Goal: Check status

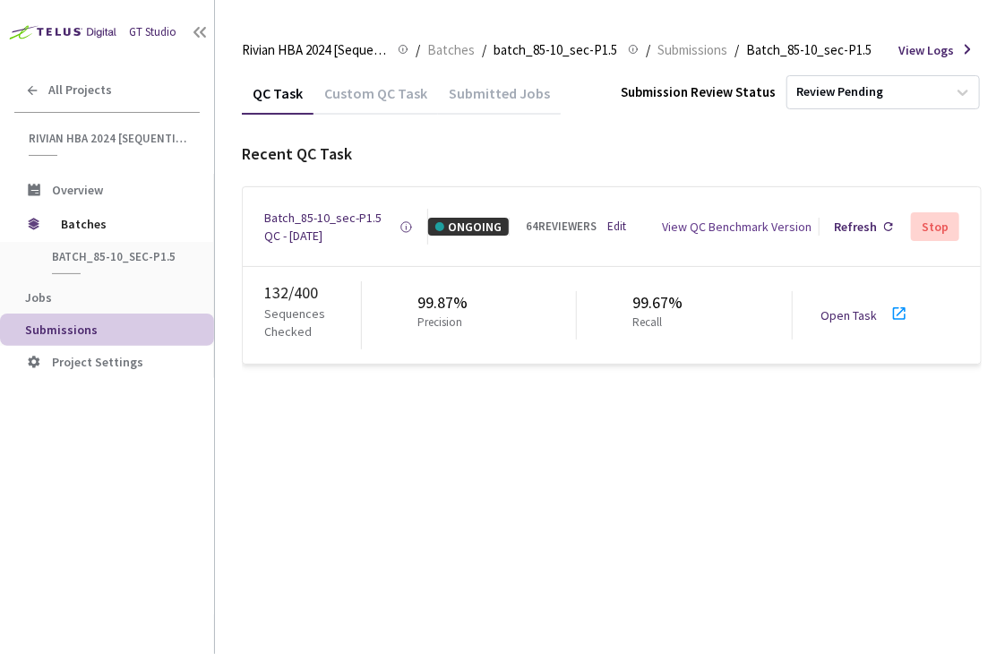
click at [882, 309] on div "Open Task" at bounding box center [855, 315] width 67 height 18
click at [311, 215] on div "Batch_85-10_sec-P1.5 QC - [DATE]" at bounding box center [331, 227] width 135 height 36
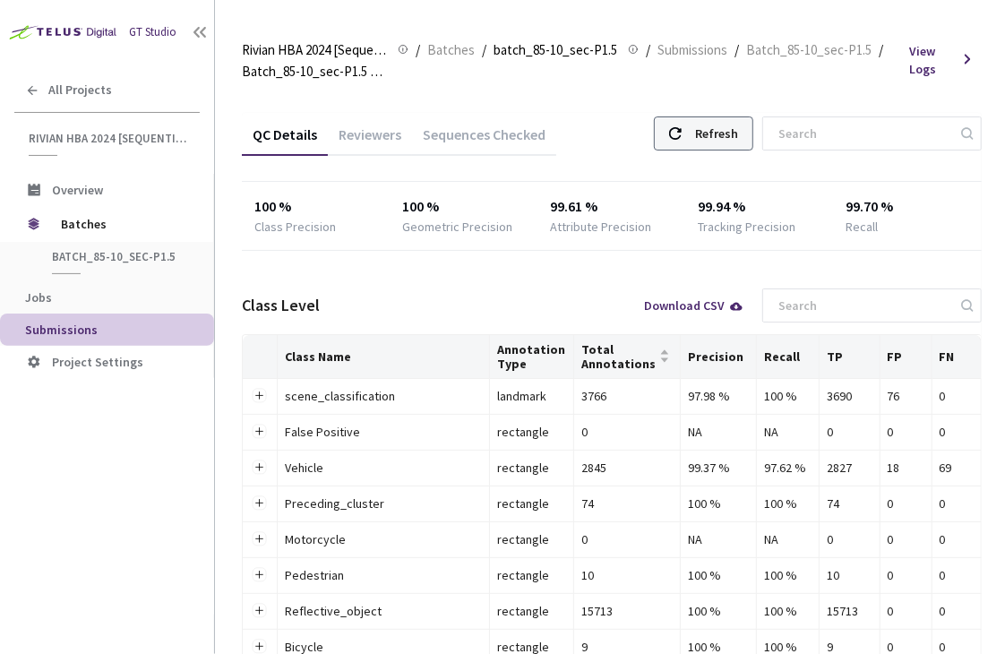
click at [738, 134] on div "Refresh" at bounding box center [716, 133] width 43 height 32
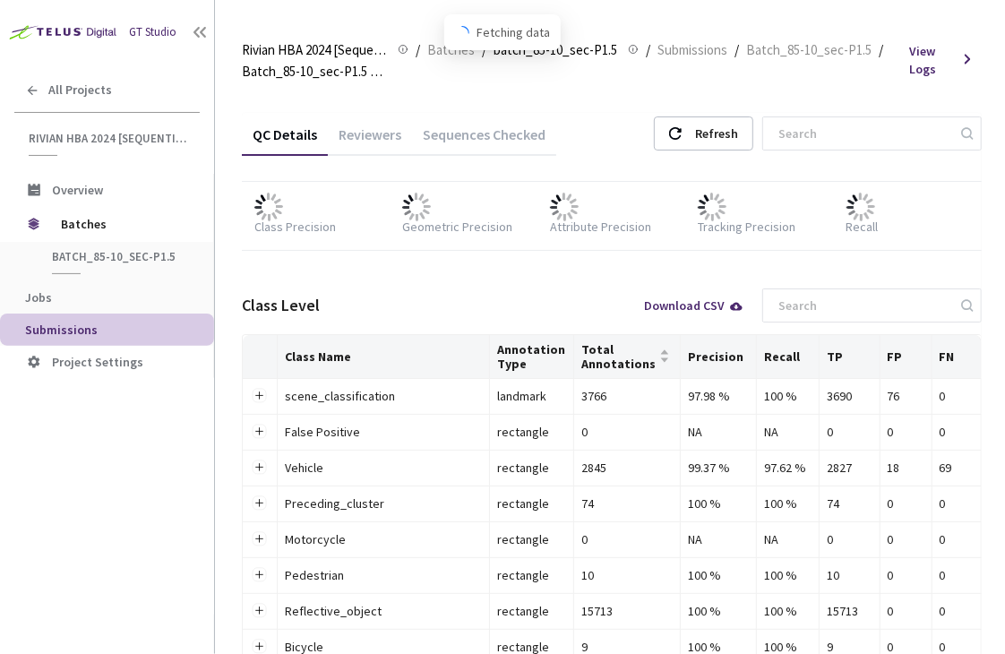
click at [358, 131] on div "Reviewers" at bounding box center [370, 140] width 84 height 30
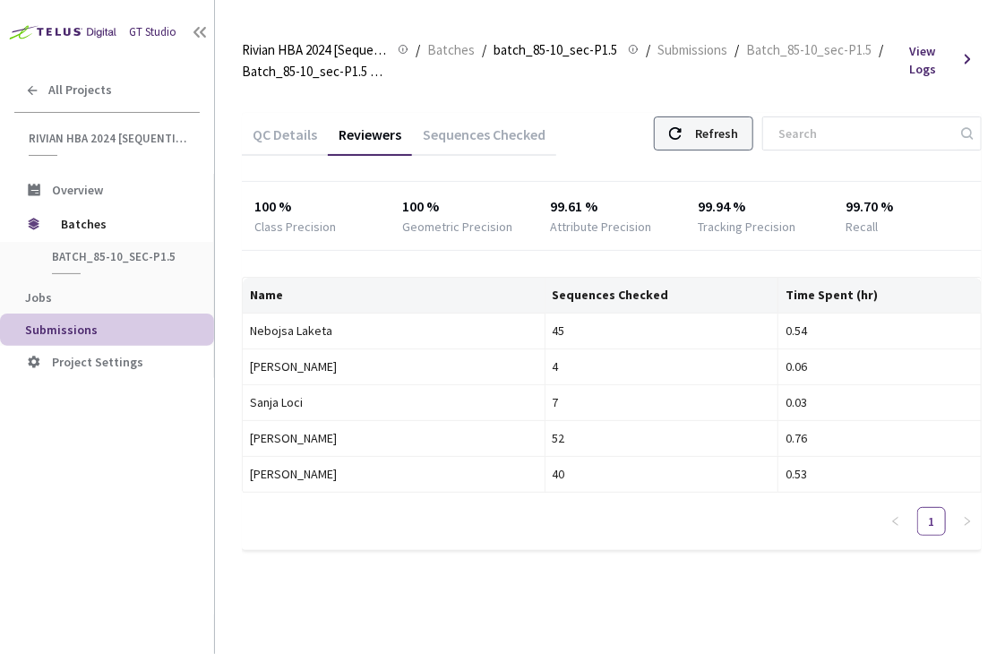
click at [738, 144] on div "Refresh" at bounding box center [716, 133] width 43 height 32
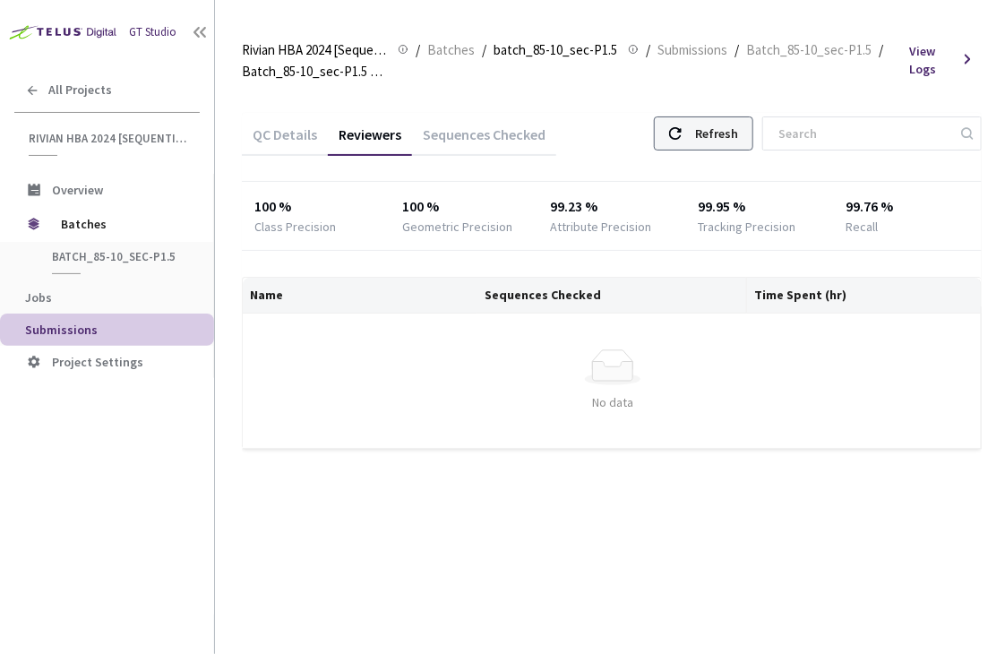
click at [713, 119] on div "Refresh" at bounding box center [703, 133] width 99 height 34
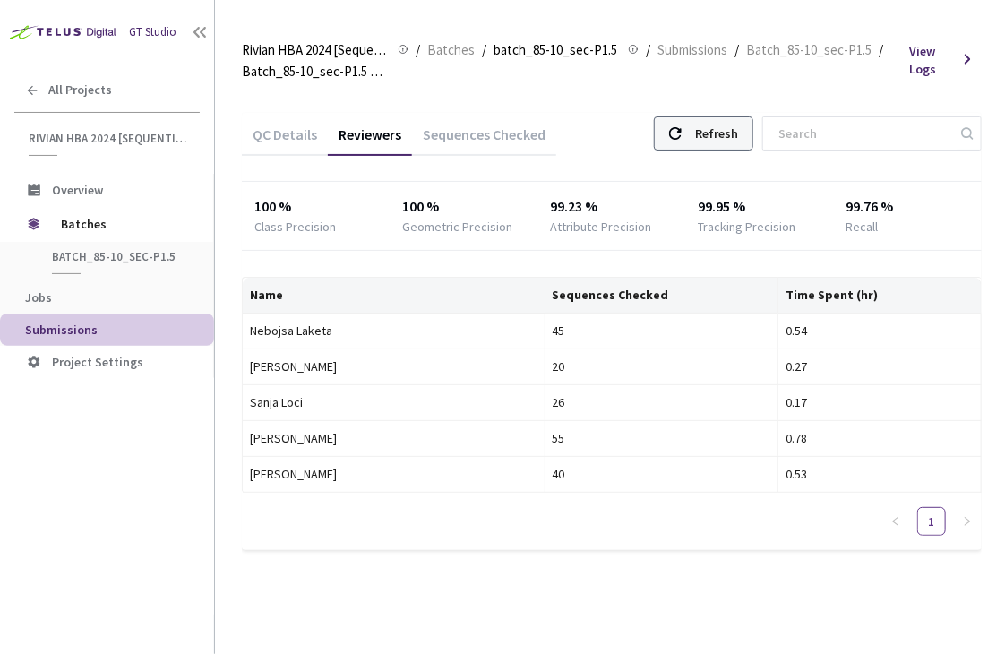
click at [754, 130] on div "Refresh" at bounding box center [703, 133] width 99 height 34
click at [720, 132] on div "Refresh" at bounding box center [716, 133] width 43 height 32
click at [610, 129] on div "QC Details Reviewers Sequences Checked Refresh" at bounding box center [612, 136] width 740 height 47
click at [738, 134] on div "Refresh" at bounding box center [716, 133] width 43 height 32
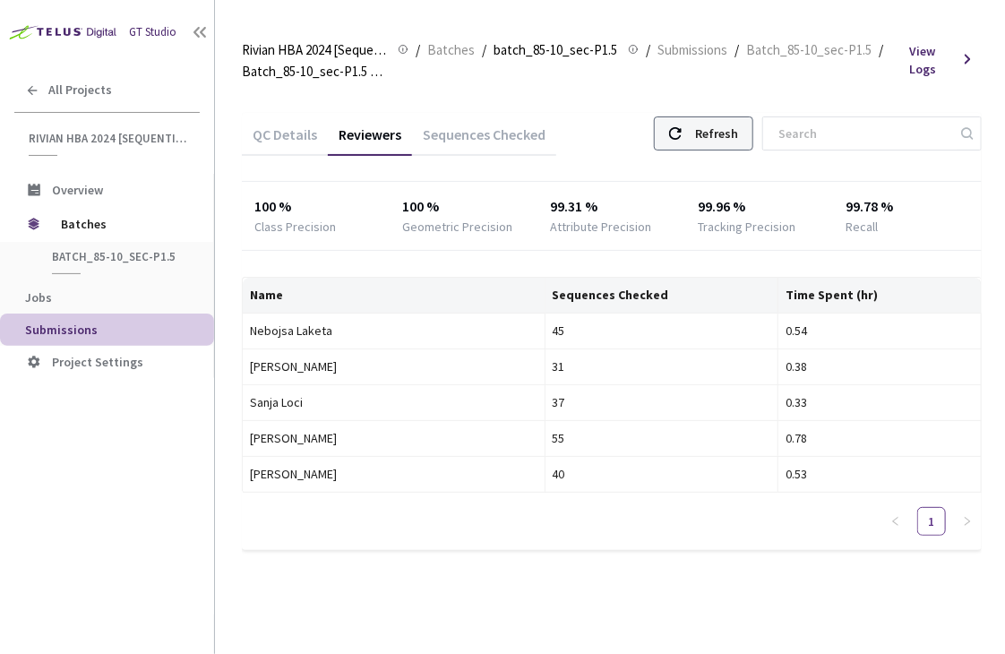
click at [711, 138] on div "Refresh" at bounding box center [703, 133] width 99 height 34
click at [708, 146] on div "Refresh" at bounding box center [703, 133] width 99 height 34
click at [682, 147] on div at bounding box center [675, 133] width 13 height 32
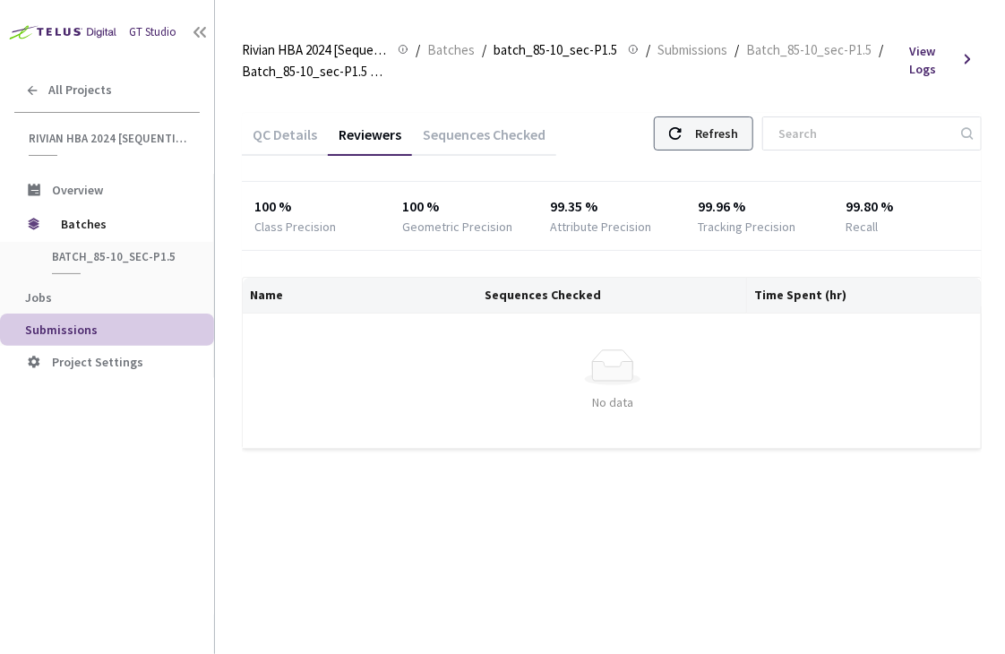
click at [713, 127] on div "Refresh" at bounding box center [703, 133] width 99 height 34
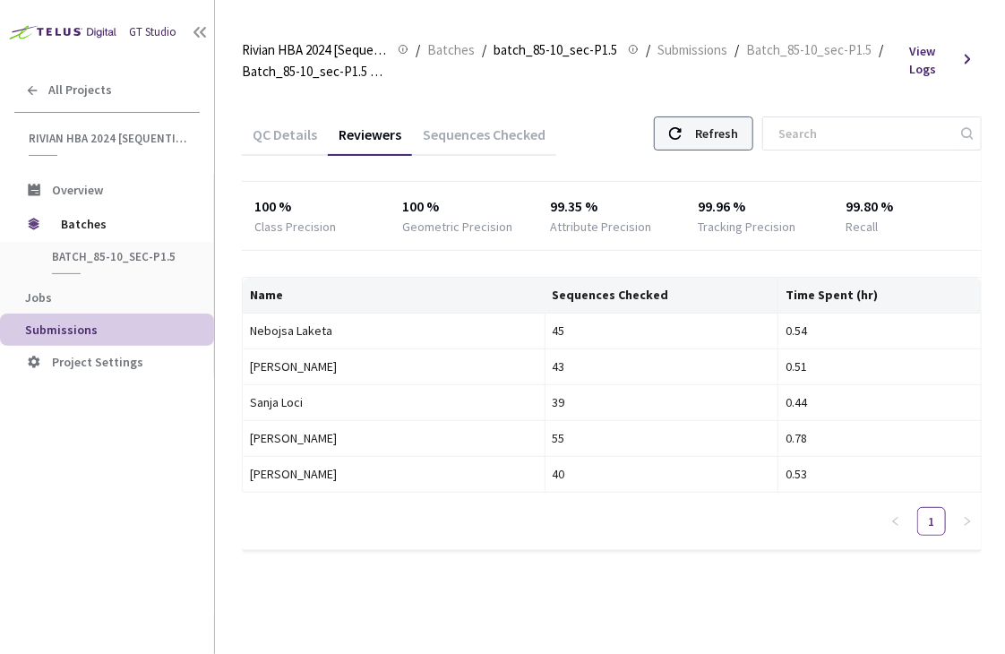
click at [682, 137] on icon at bounding box center [675, 133] width 13 height 13
click at [738, 130] on div "Refresh" at bounding box center [716, 133] width 43 height 32
